Goal: Check status: Check status

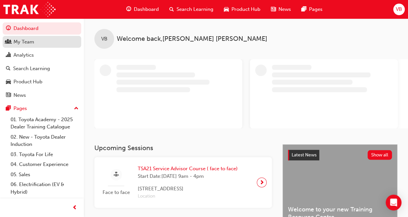
click at [24, 42] on div "My Team" at bounding box center [23, 42] width 21 height 8
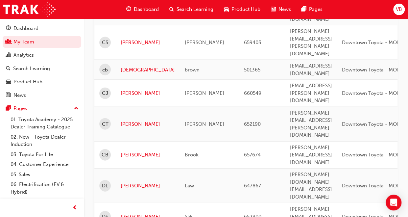
scroll to position [723, 0]
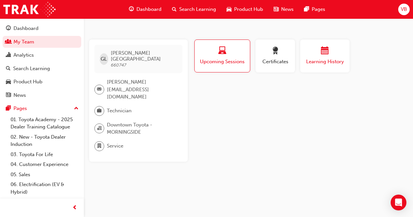
click at [331, 58] on span "Learning History" at bounding box center [324, 62] width 39 height 8
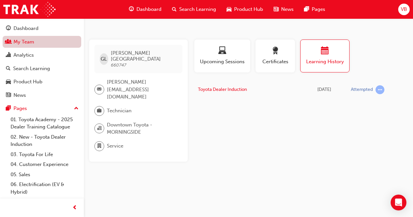
click at [14, 41] on link "My Team" at bounding box center [42, 42] width 79 height 12
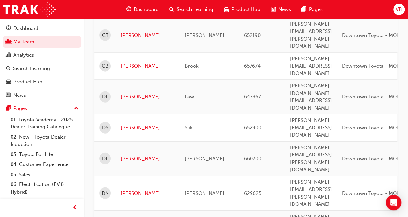
scroll to position [789, 0]
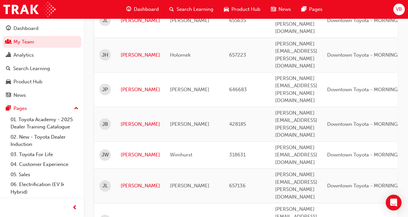
scroll to position [33, 0]
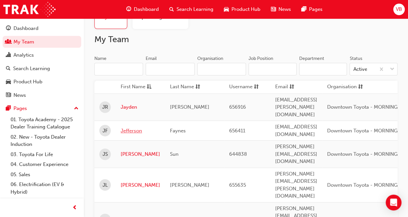
click at [132, 127] on link "Jefferson" at bounding box center [140, 131] width 39 height 8
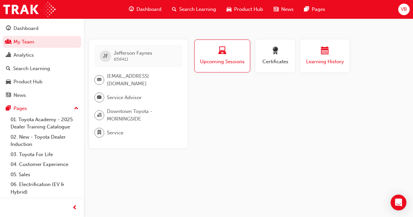
click at [325, 58] on div "Learning History" at bounding box center [324, 56] width 39 height 19
